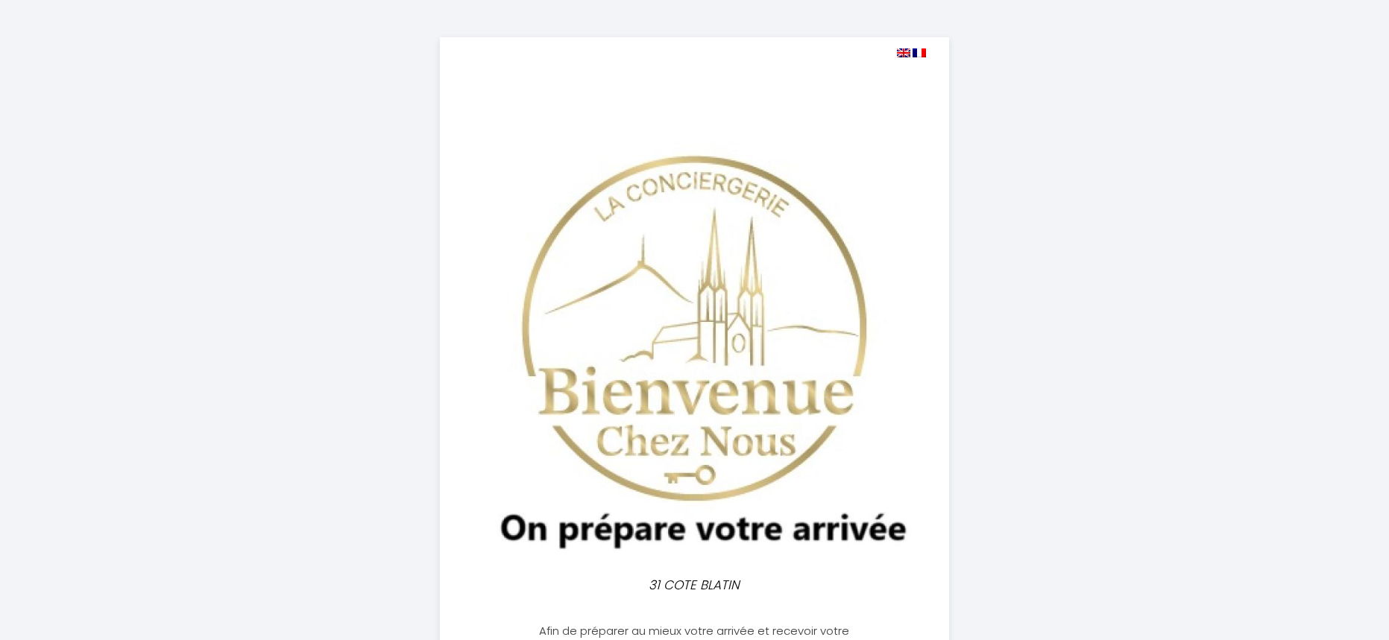
select select
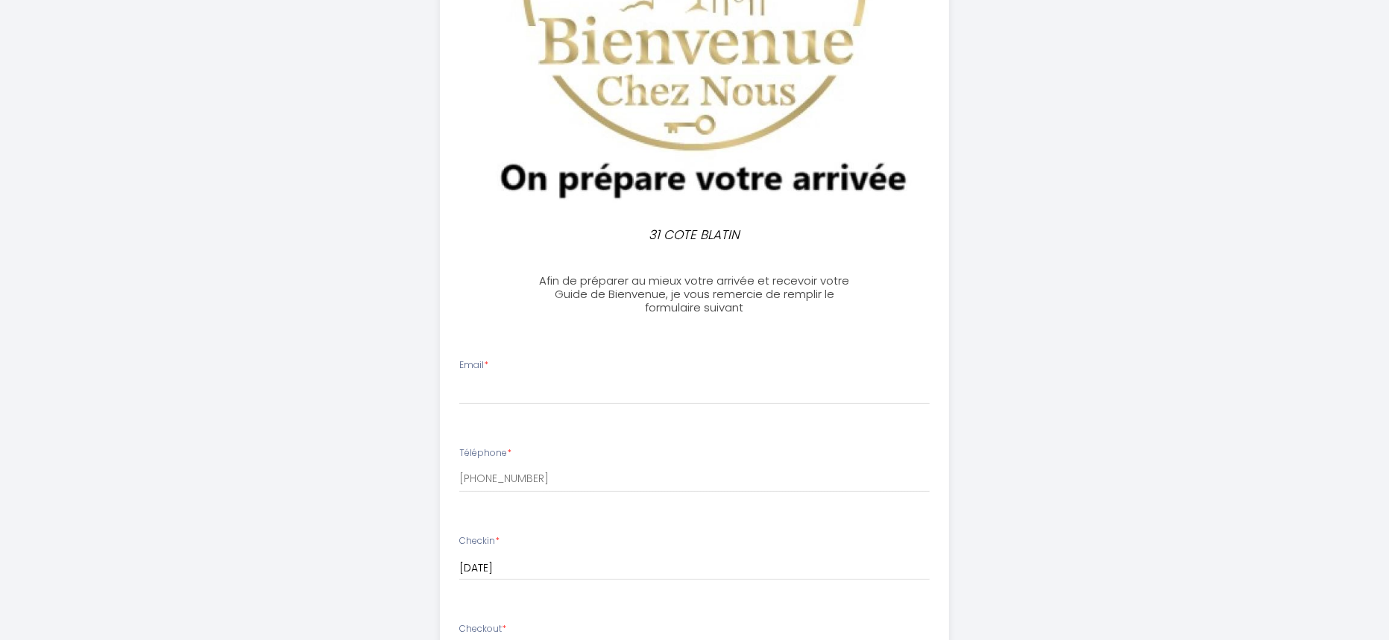
scroll to position [373, 0]
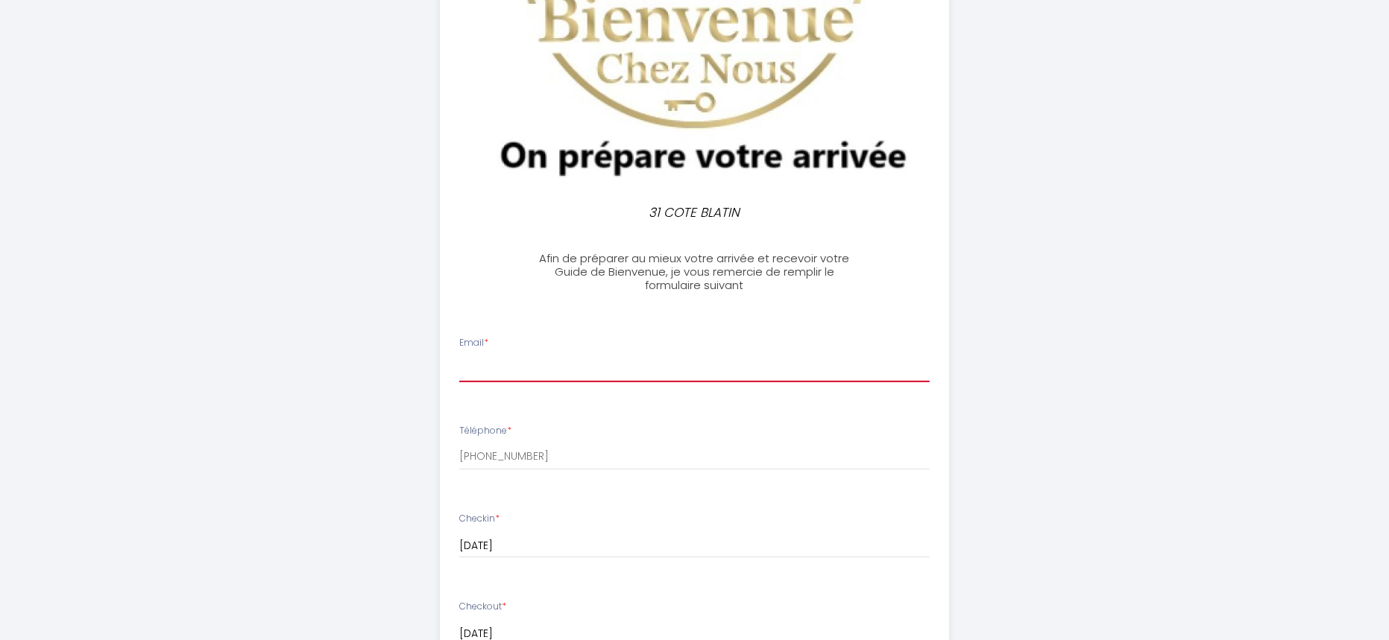
click at [608, 365] on input "Email *" at bounding box center [694, 369] width 470 height 27
type input "[EMAIL_ADDRESS][DOMAIN_NAME]"
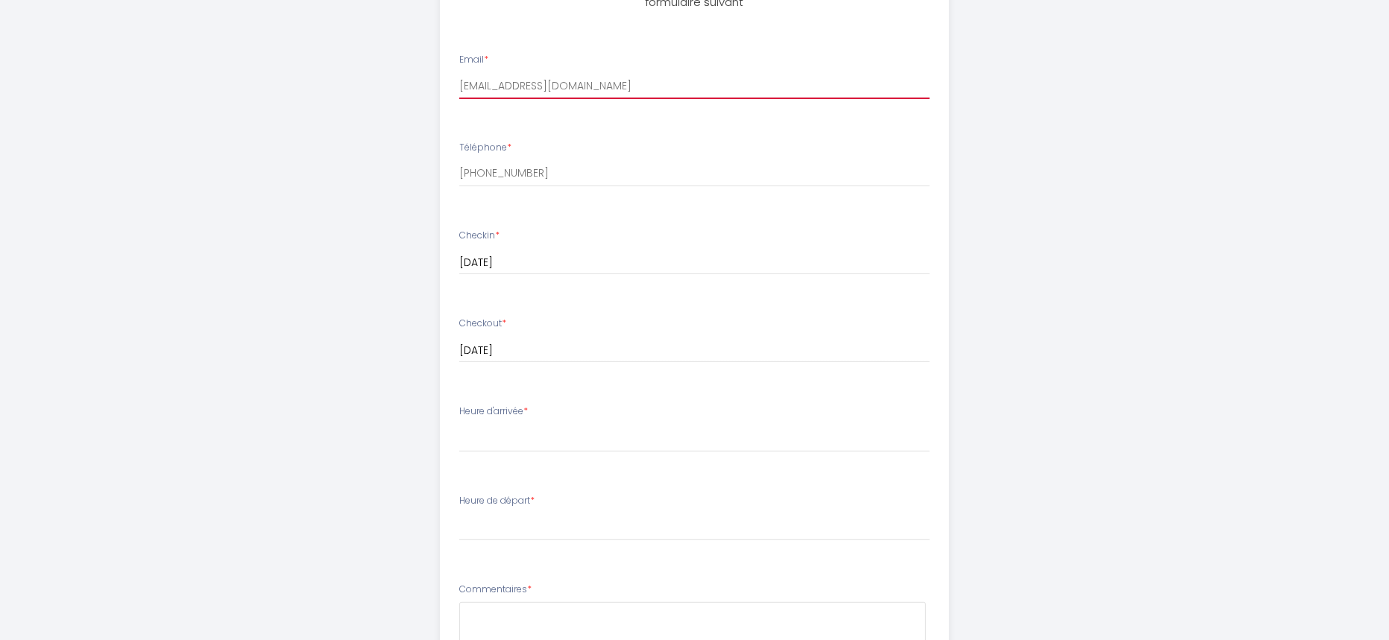
scroll to position [671, 0]
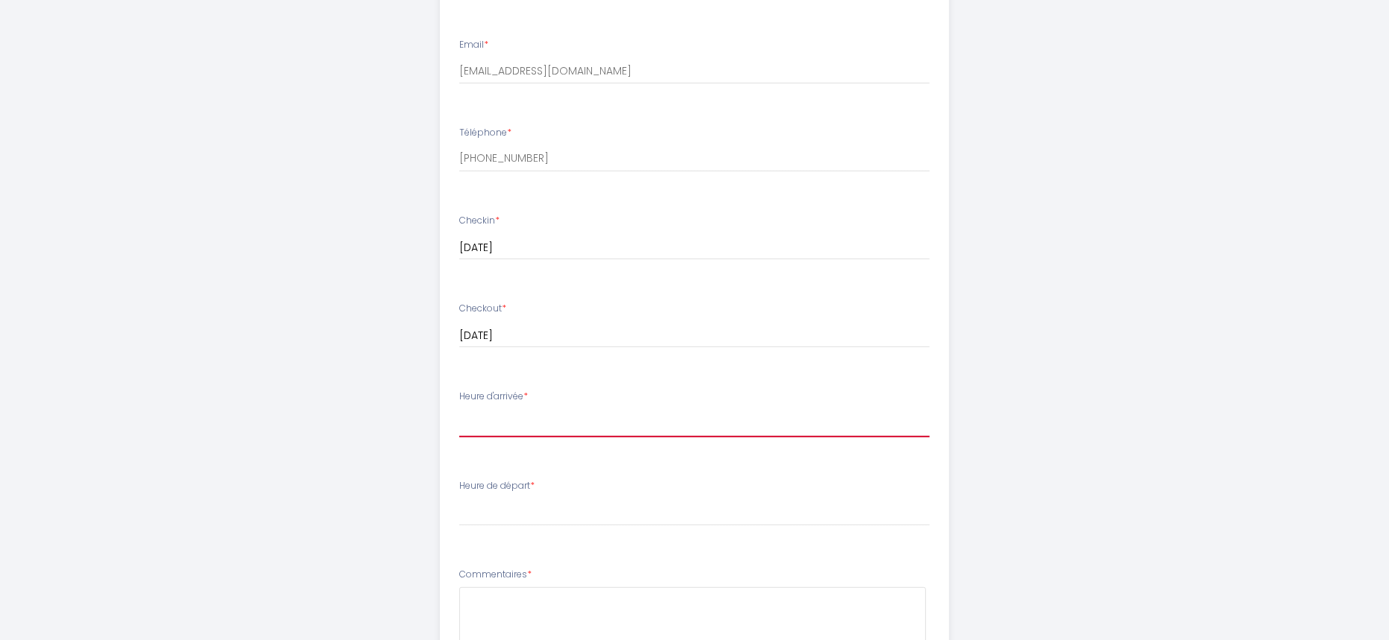
click at [544, 424] on select "17:00 17:30 18:00 18:30 19:00 19:30 20:00 20:30 21:00 21:30 22:00" at bounding box center [694, 423] width 470 height 28
click at [482, 424] on select "17:00 17:30 18:00 18:30 19:00 19:30 20:00 20:30 21:00 21:30 22:00" at bounding box center [694, 423] width 470 height 28
select select "17:00"
click at [459, 409] on select "17:00 17:30 18:00 18:30 19:00 19:30 20:00 20:30 21:00 21:30 22:00" at bounding box center [694, 423] width 470 height 28
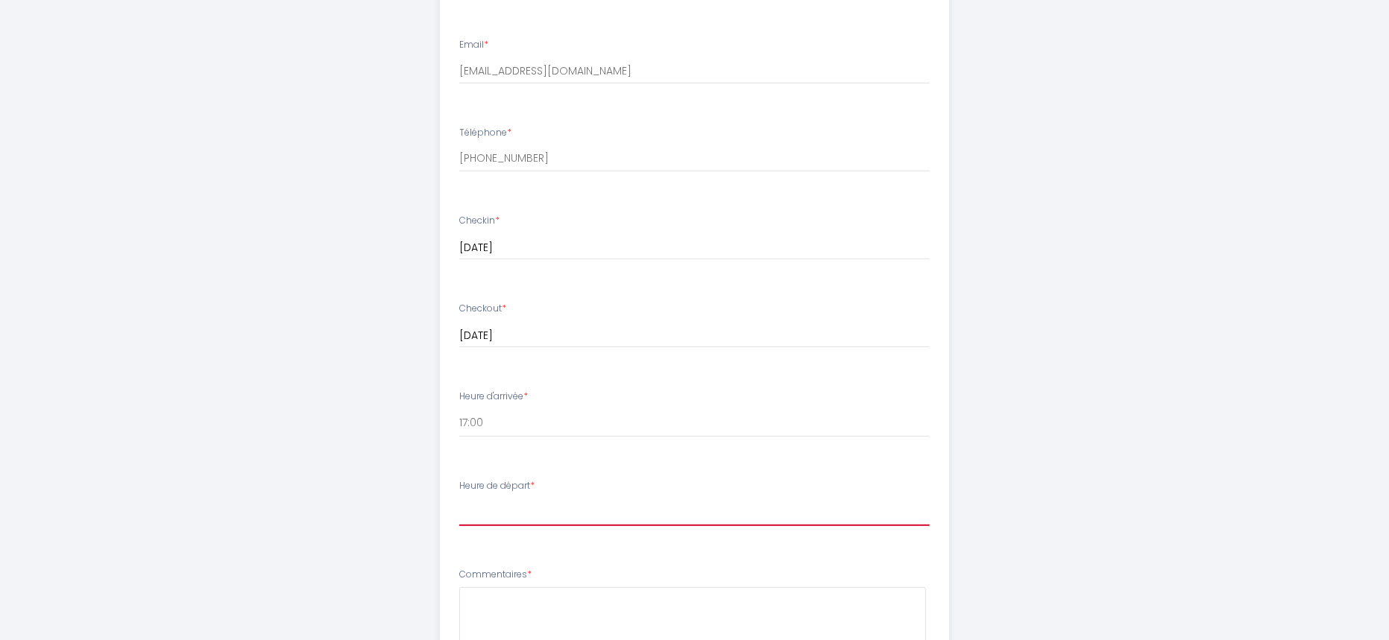
click at [492, 506] on select "00:00 00:30 01:00 01:30 02:00 02:30 03:00 03:30 04:00 04:30 05:00 05:30 06:00 0…" at bounding box center [694, 512] width 470 height 28
select select "11:00"
click at [459, 498] on select "00:00 00:30 01:00 01:30 02:00 02:30 03:00 03:30 04:00 04:30 05:00 05:30 06:00 0…" at bounding box center [694, 512] width 470 height 28
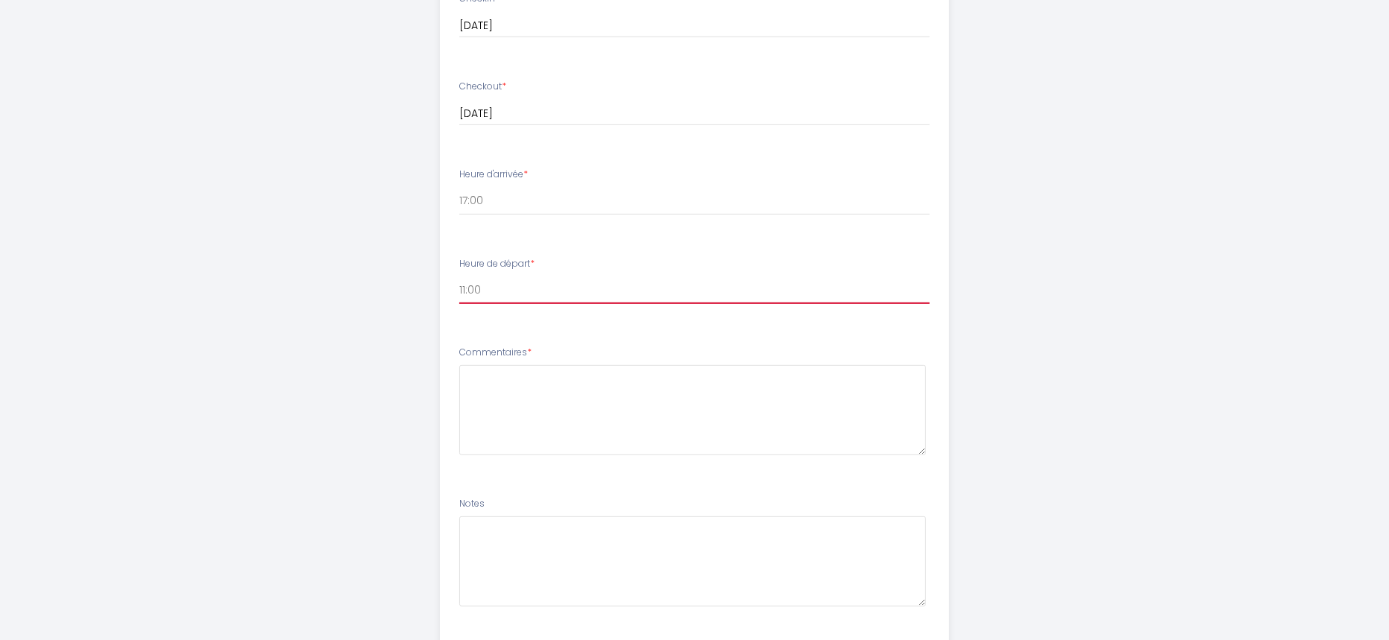
scroll to position [895, 0]
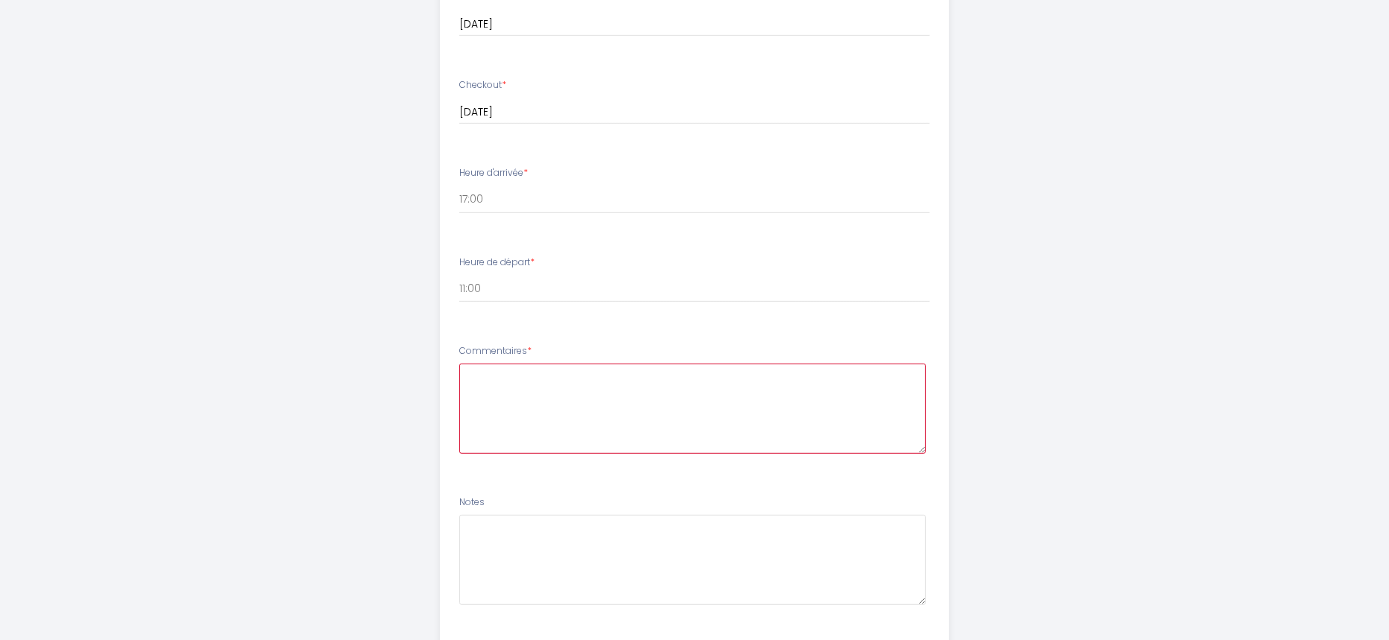
click at [573, 402] on textarea at bounding box center [692, 409] width 467 height 90
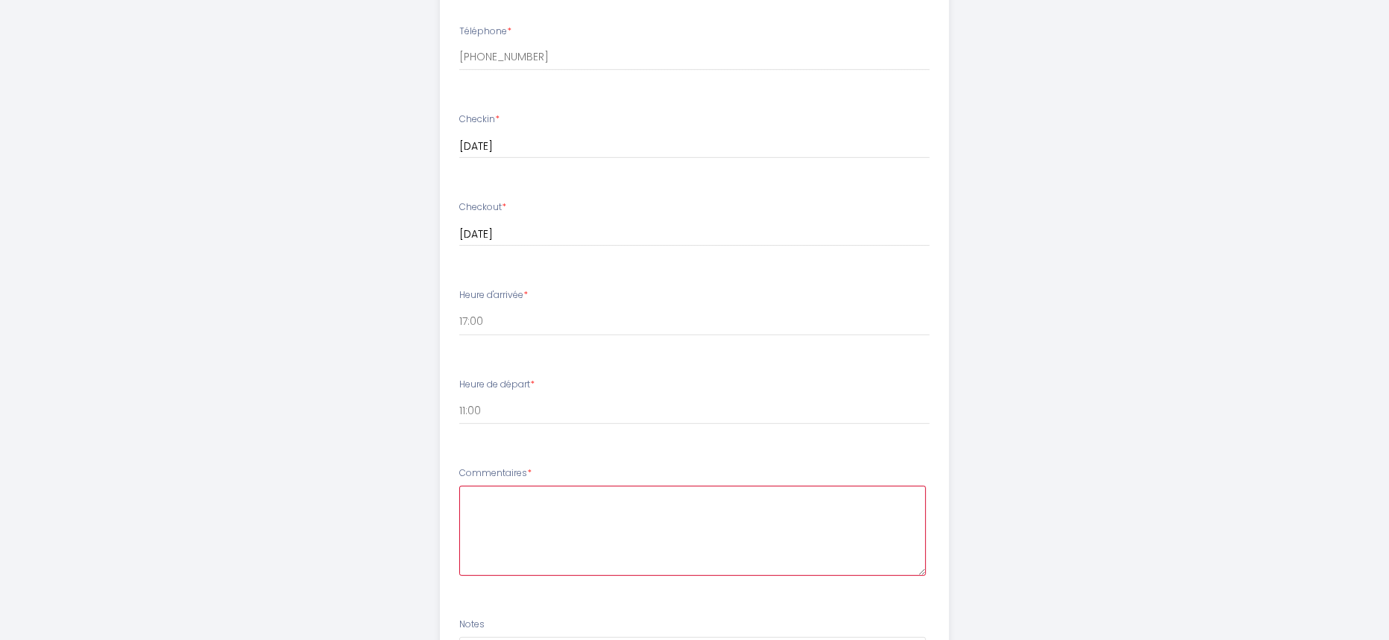
scroll to position [746, 0]
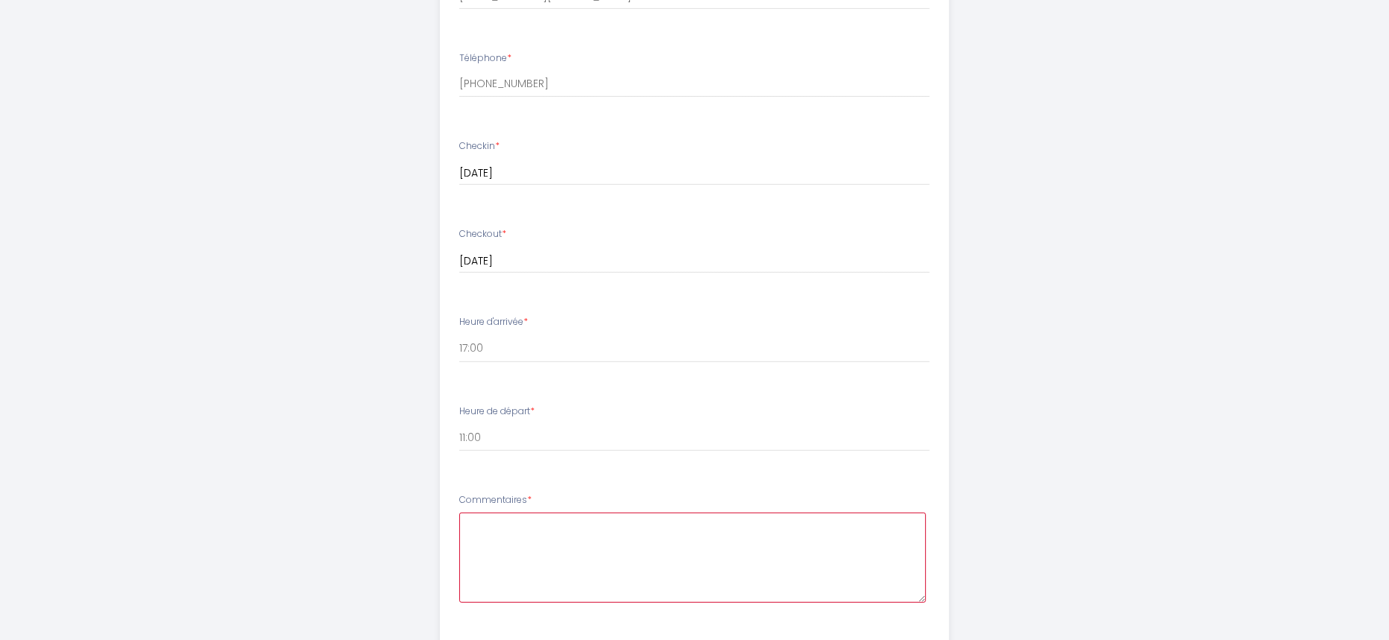
drag, startPoint x: 720, startPoint y: 554, endPoint x: 611, endPoint y: 533, distance: 110.8
click at [579, 566] on textarea at bounding box center [692, 558] width 467 height 90
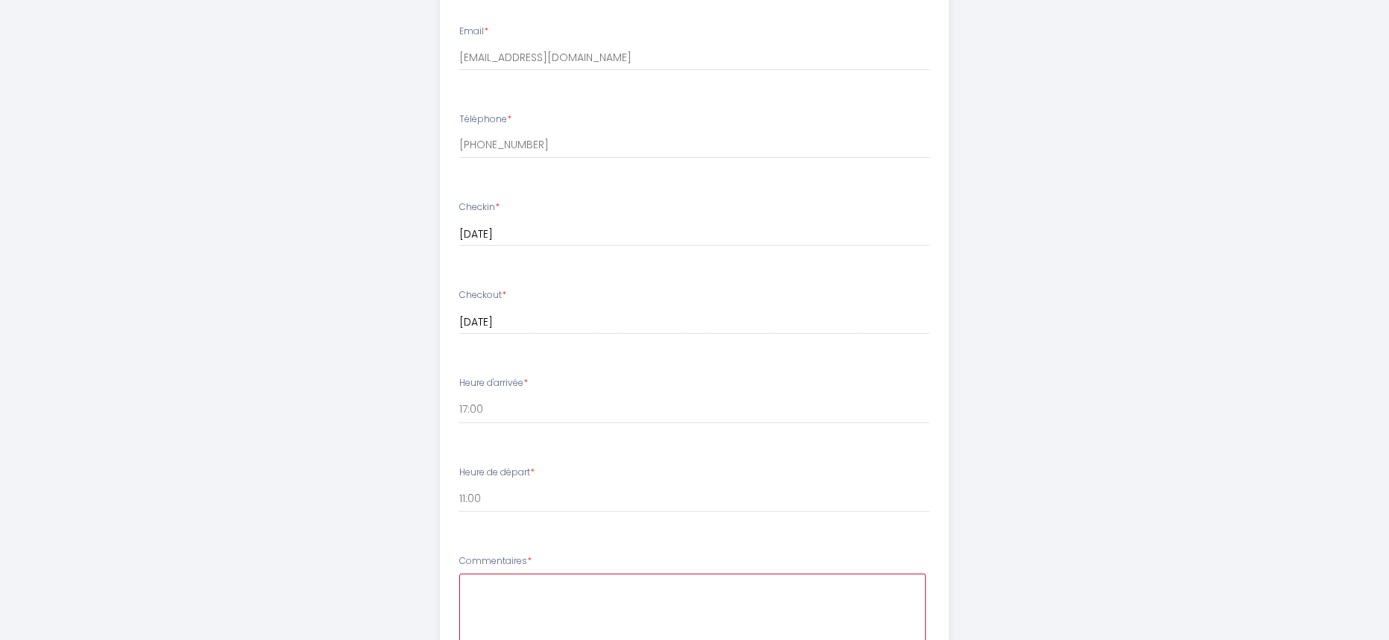
scroll to position [820, 0]
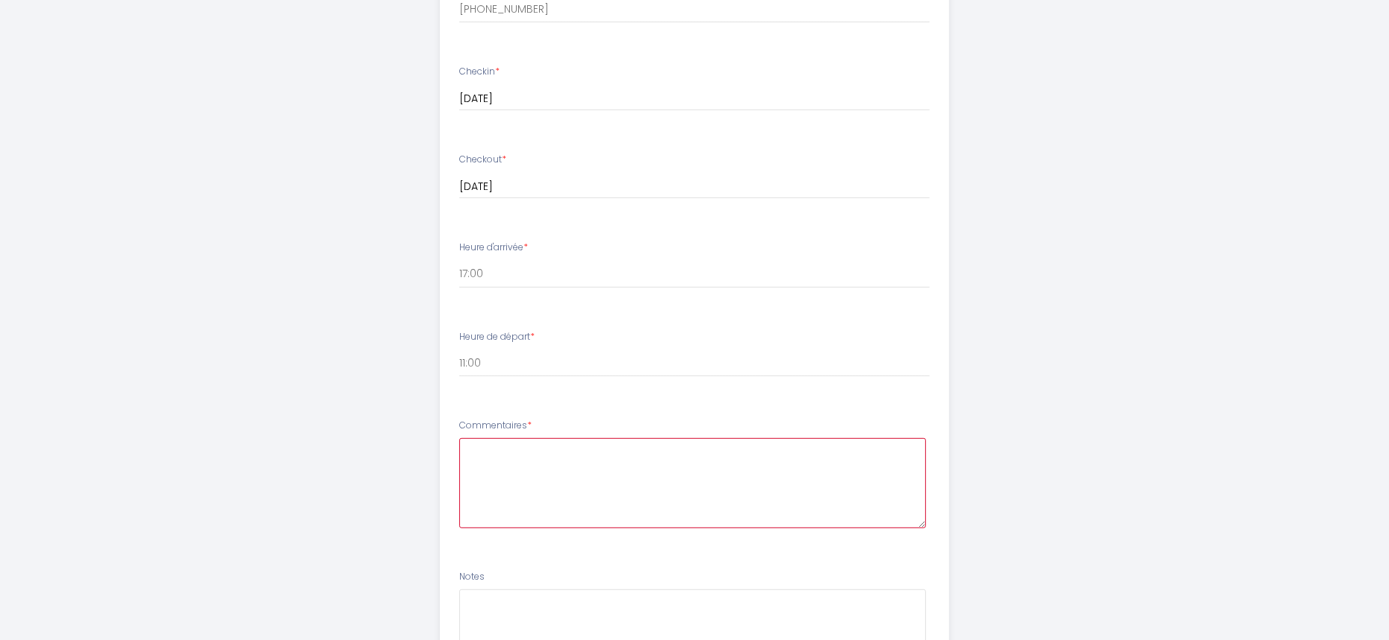
click at [614, 509] on textarea at bounding box center [692, 483] width 467 height 90
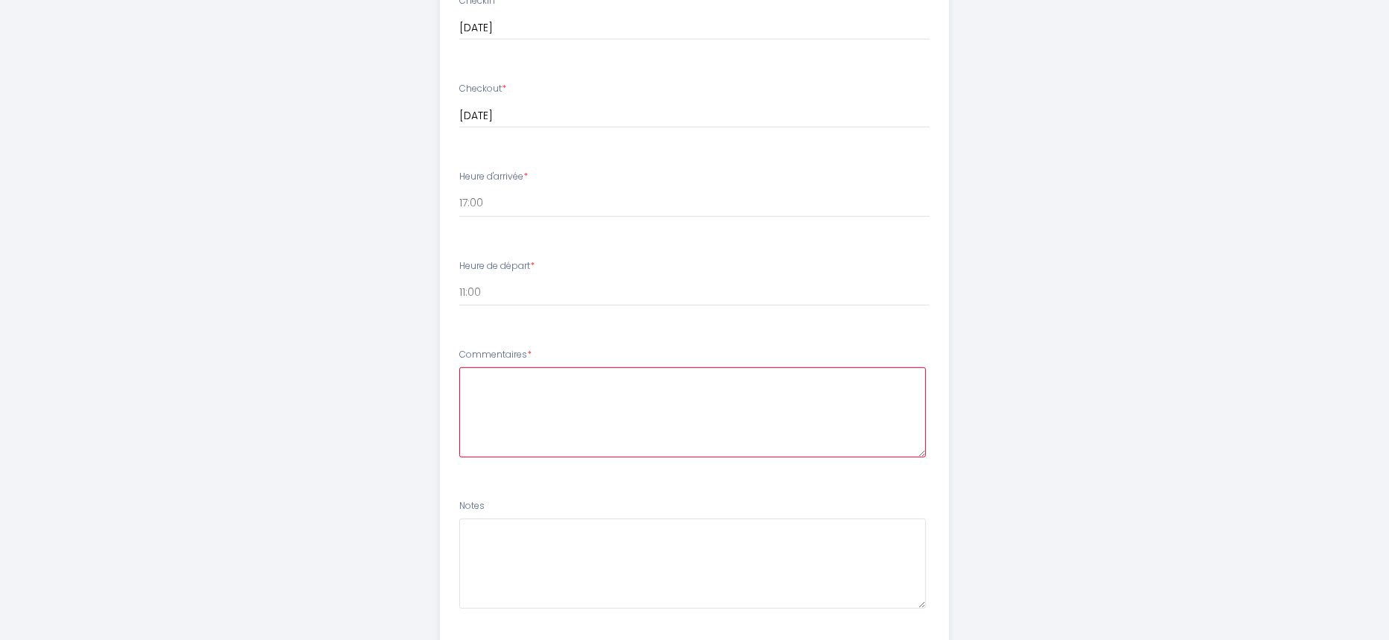
scroll to position [986, 0]
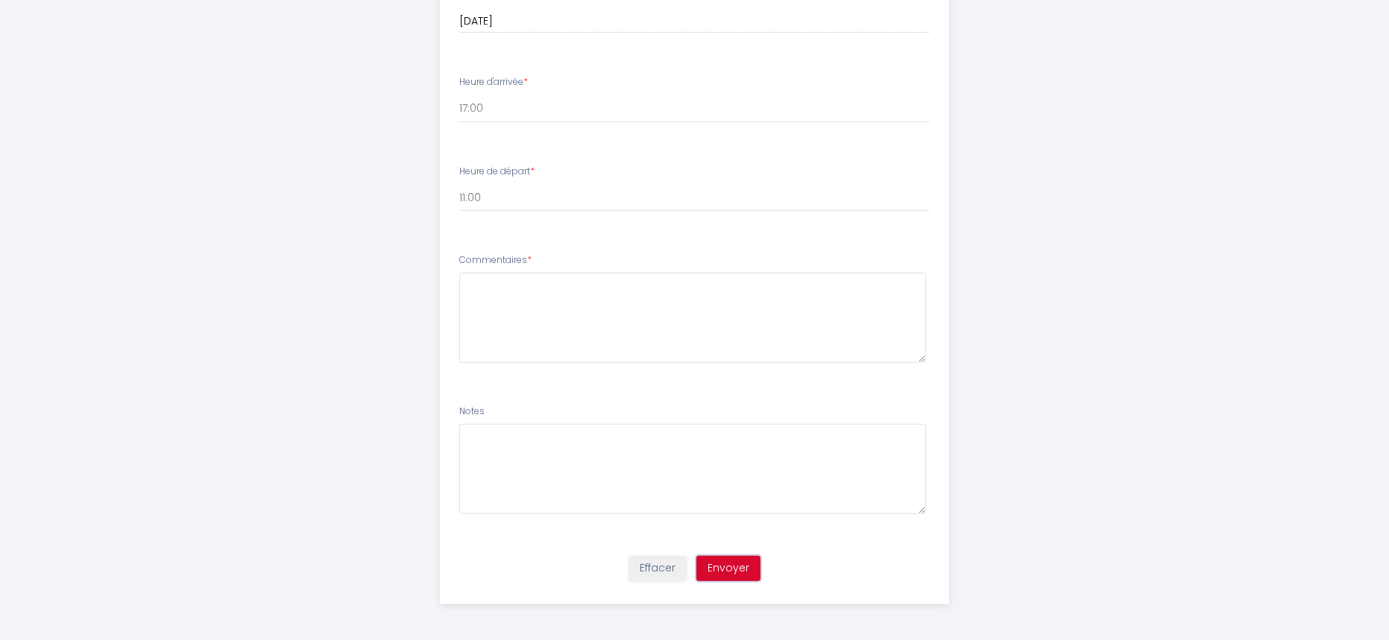
click at [704, 560] on button "Envoyer" at bounding box center [728, 568] width 64 height 25
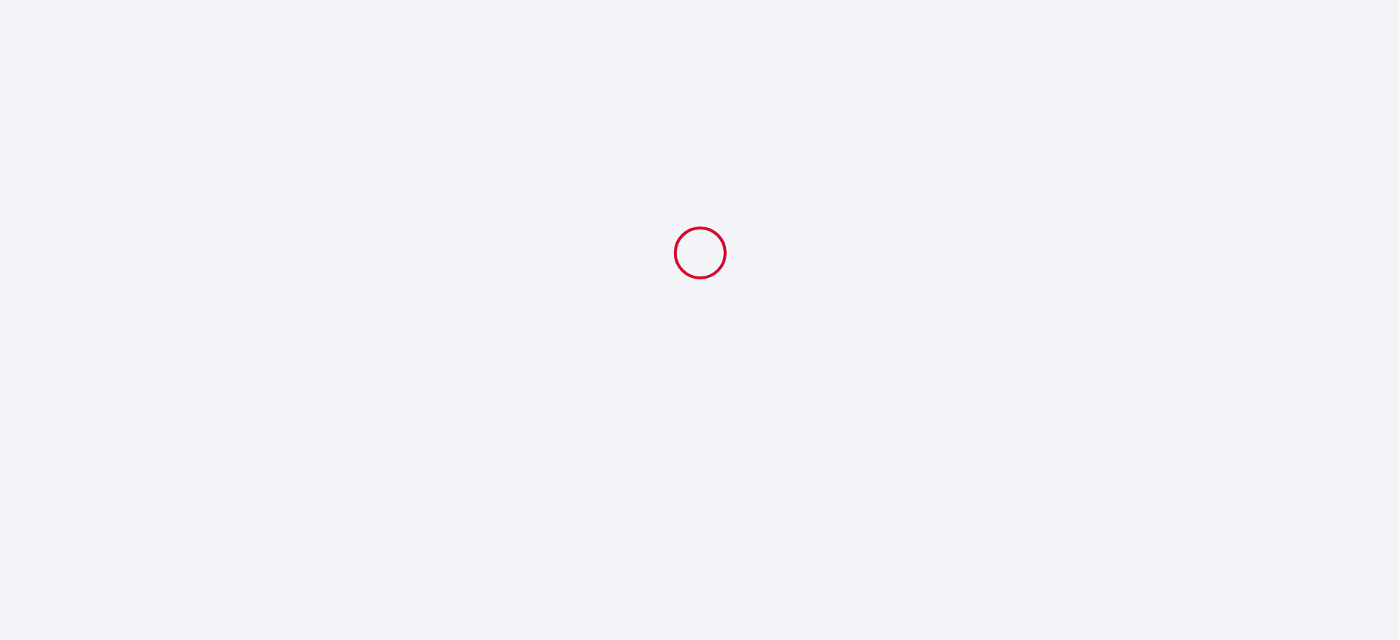
select select "11:00"
